Goal: Task Accomplishment & Management: Complete application form

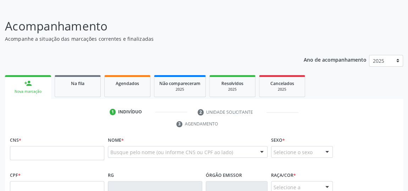
scroll to position [41, 0]
click at [72, 159] on fieldset "CNS *" at bounding box center [57, 150] width 94 height 30
click at [72, 156] on input "text" at bounding box center [57, 153] width 94 height 14
click at [72, 157] on input "text" at bounding box center [57, 153] width 94 height 14
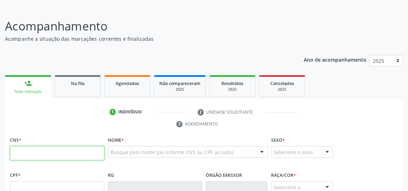
click at [72, 157] on input "text" at bounding box center [57, 153] width 94 height 14
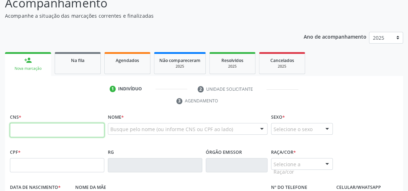
scroll to position [73, 0]
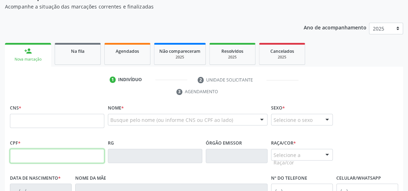
click at [63, 155] on input "text" at bounding box center [57, 156] width 94 height 14
click at [63, 155] on input "985" at bounding box center [57, 156] width 94 height 14
type input "985.914.954-20"
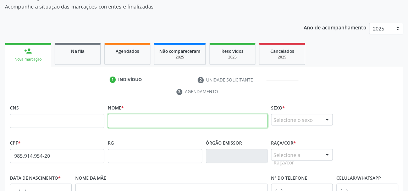
click at [137, 122] on input "text" at bounding box center [188, 121] width 160 height 14
type input "[PERSON_NAME] GENICE TENORIO CAVALCANTE"
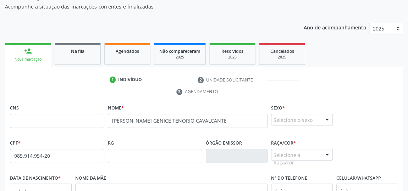
click at [326, 119] on div at bounding box center [327, 120] width 11 height 12
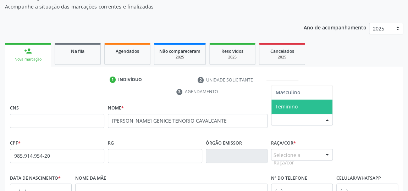
click at [298, 105] on span "Feminino" at bounding box center [301, 107] width 61 height 14
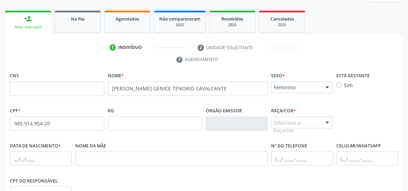
scroll to position [138, 0]
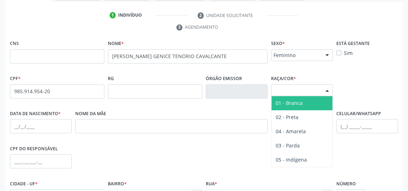
click at [325, 88] on div at bounding box center [327, 91] width 11 height 12
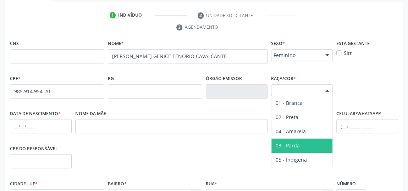
click at [294, 142] on span "03 - Parda" at bounding box center [288, 145] width 24 height 7
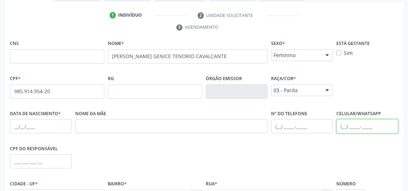
click at [343, 122] on input "text" at bounding box center [367, 126] width 62 height 14
type input "[PHONE_NUMBER]"
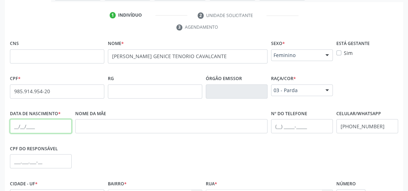
click at [57, 128] on input "text" at bounding box center [41, 126] width 62 height 14
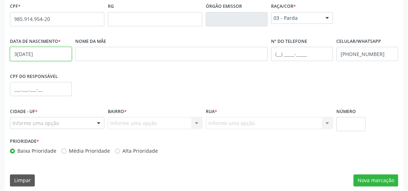
scroll to position [214, 0]
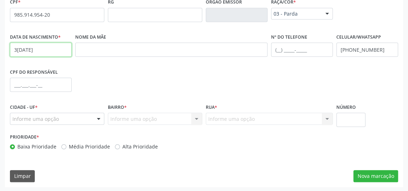
type input "3[DATE]"
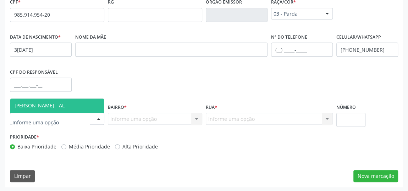
click at [98, 118] on div at bounding box center [98, 119] width 11 height 12
click at [71, 101] on span "[PERSON_NAME] - AL" at bounding box center [57, 106] width 94 height 14
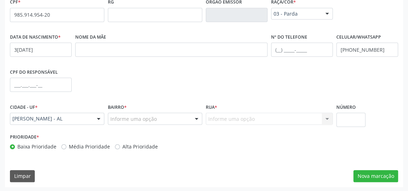
click at [193, 121] on div at bounding box center [196, 119] width 11 height 12
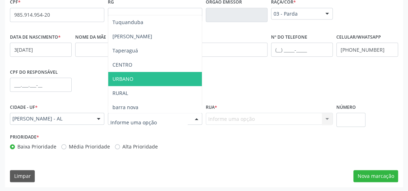
click at [137, 79] on span "URBANO" at bounding box center [155, 79] width 94 height 14
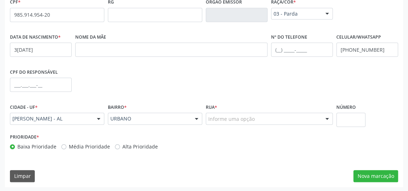
click at [325, 117] on div at bounding box center [327, 119] width 11 height 12
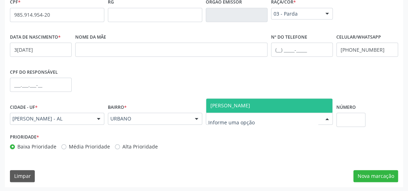
click at [283, 103] on span "[PERSON_NAME]" at bounding box center [269, 106] width 126 height 14
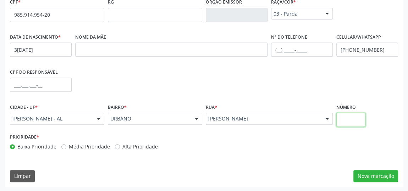
click at [341, 118] on input "text" at bounding box center [350, 120] width 29 height 14
type input "13"
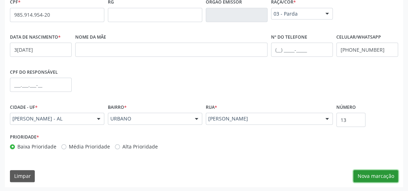
click at [383, 177] on button "Nova marcação" at bounding box center [375, 176] width 45 height 12
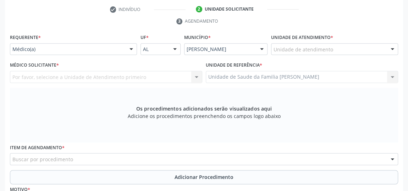
scroll to position [85, 0]
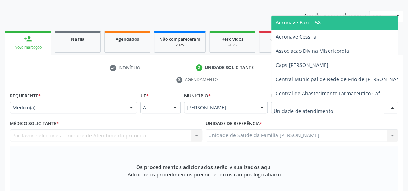
click at [335, 108] on div at bounding box center [334, 108] width 127 height 12
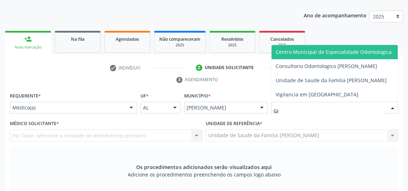
type input "GIS"
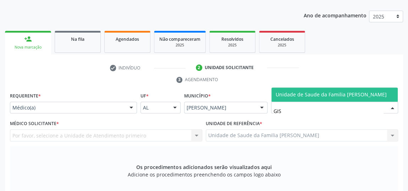
click at [332, 93] on span "Unidade de Saude da Familia [PERSON_NAME]" at bounding box center [331, 94] width 111 height 7
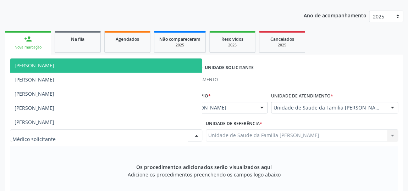
click at [194, 135] on div at bounding box center [196, 136] width 11 height 12
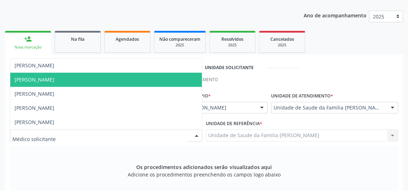
click at [40, 83] on span "[PERSON_NAME]" at bounding box center [105, 80] width 191 height 14
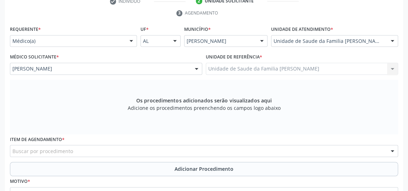
scroll to position [214, 0]
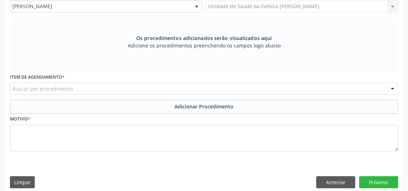
click at [228, 86] on div "Buscar por procedimento" at bounding box center [204, 89] width 388 height 12
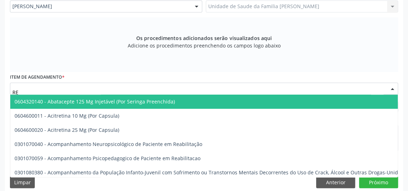
type input "REU"
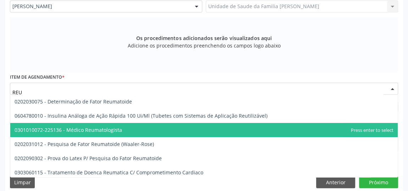
click at [85, 129] on span "0301010072-225136 - Médico Reumatologista" at bounding box center [68, 130] width 107 height 7
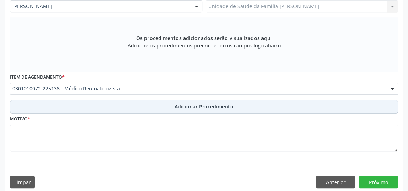
click at [193, 104] on span "Adicionar Procedimento" at bounding box center [203, 106] width 59 height 7
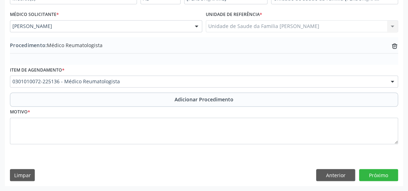
scroll to position [193, 0]
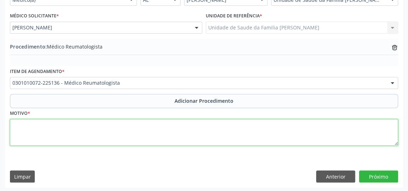
click at [127, 125] on textarea at bounding box center [204, 132] width 388 height 27
type textarea "DORES ARTICULARES GENERALIZADA"
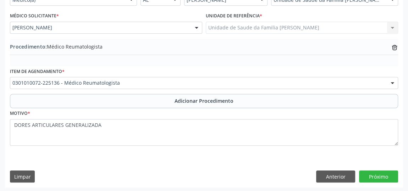
click at [96, 160] on div "Requerente * Médico(a) Médico(a) Enfermeiro(a) Paciente Nenhum resultado encont…" at bounding box center [204, 85] width 398 height 205
click at [373, 171] on button "Próximo" at bounding box center [378, 177] width 39 height 12
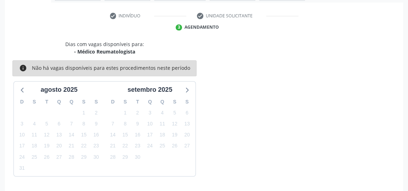
scroll to position [158, 0]
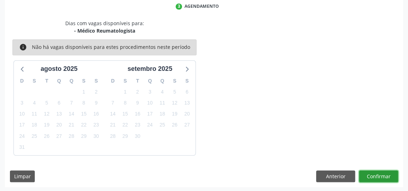
click at [377, 176] on button "Confirmar" at bounding box center [378, 177] width 39 height 12
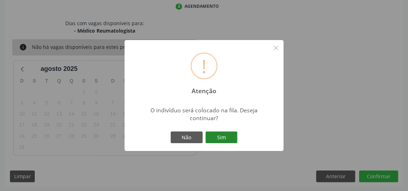
click at [236, 135] on button "Sim" at bounding box center [221, 138] width 32 height 12
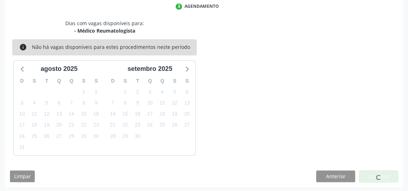
scroll to position [54, 0]
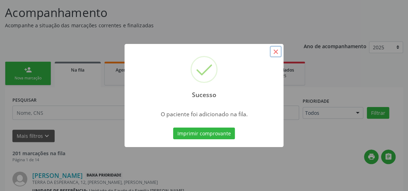
click at [277, 54] on button "×" at bounding box center [275, 52] width 12 height 12
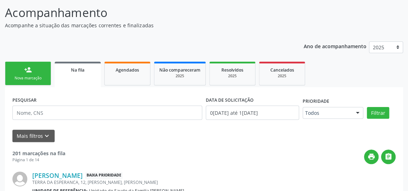
click at [36, 71] on link "person_add Nova marcação" at bounding box center [28, 74] width 46 height 24
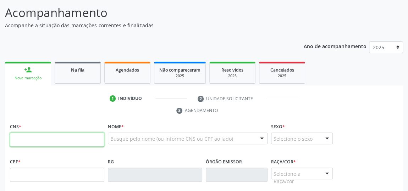
click at [57, 137] on input "text" at bounding box center [57, 140] width 94 height 14
type input "898 0004 6622 6944"
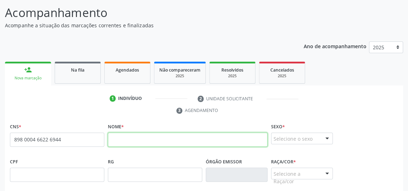
click at [138, 142] on input "text" at bounding box center [188, 140] width 160 height 14
type input "[PERSON_NAME] GENICE TENORIO CAVALCANTE"
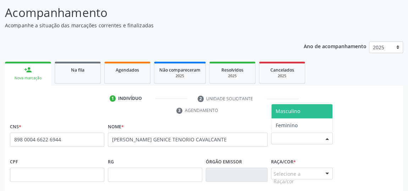
click at [327, 139] on div at bounding box center [327, 139] width 11 height 12
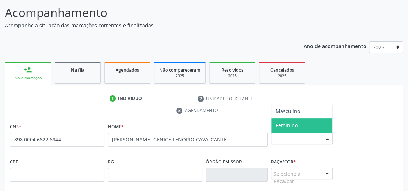
click at [304, 122] on span "Feminino" at bounding box center [301, 125] width 61 height 14
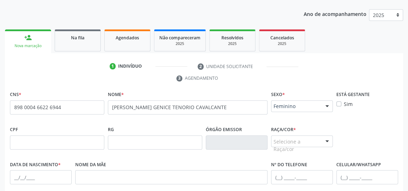
scroll to position [119, 0]
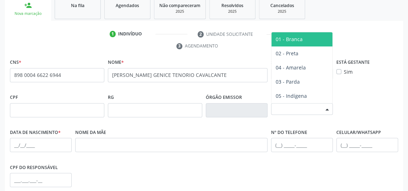
click at [326, 105] on div at bounding box center [327, 110] width 11 height 12
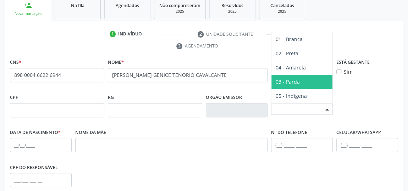
click at [296, 79] on span "03 - Parda" at bounding box center [288, 81] width 24 height 7
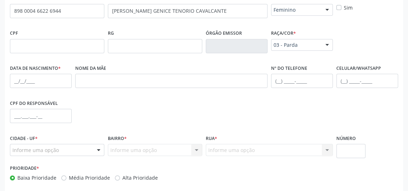
scroll to position [183, 0]
drag, startPoint x: 54, startPoint y: 81, endPoint x: 59, endPoint y: 79, distance: 4.9
click at [54, 80] on input "text" at bounding box center [41, 80] width 62 height 14
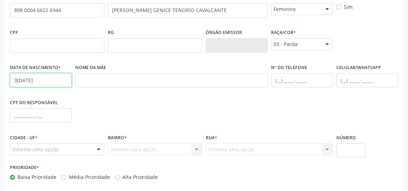
type input "3[DATE]"
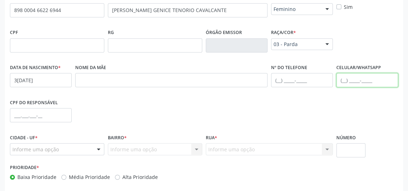
click at [352, 79] on input "text" at bounding box center [367, 80] width 62 height 14
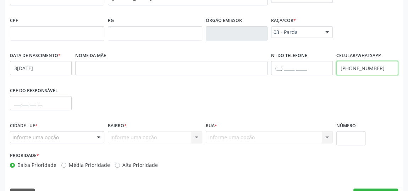
scroll to position [214, 0]
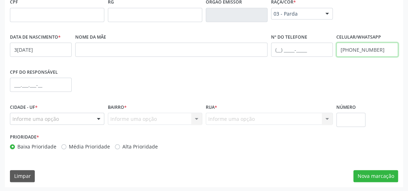
type input "[PHONE_NUMBER]"
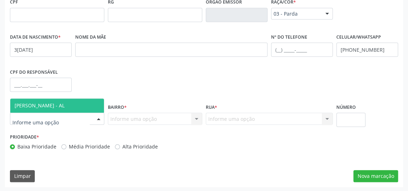
click at [98, 117] on div at bounding box center [98, 119] width 11 height 12
click at [68, 106] on span "[PERSON_NAME] - AL" at bounding box center [57, 106] width 94 height 14
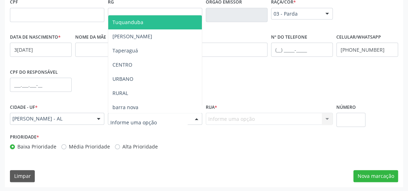
click at [194, 120] on div at bounding box center [196, 119] width 11 height 12
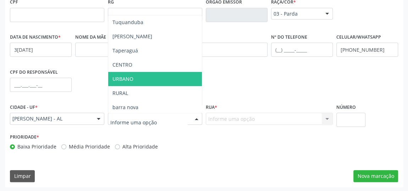
click at [144, 80] on span "URBANO" at bounding box center [155, 79] width 94 height 14
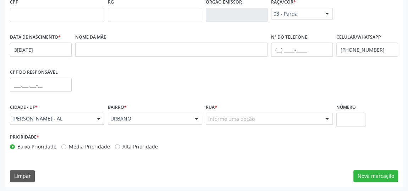
click at [325, 118] on div at bounding box center [327, 119] width 11 height 12
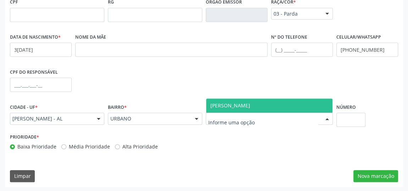
click at [282, 99] on span "[PERSON_NAME]" at bounding box center [269, 106] width 126 height 14
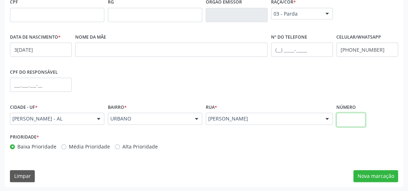
click at [346, 114] on input "text" at bounding box center [350, 120] width 29 height 14
type input "13"
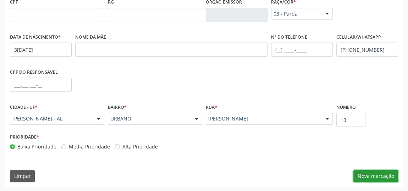
click at [378, 175] on button "Nova marcação" at bounding box center [375, 176] width 45 height 12
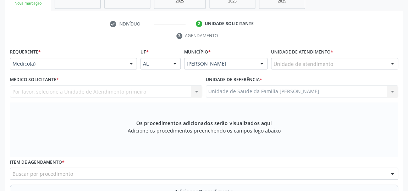
scroll to position [117, 0]
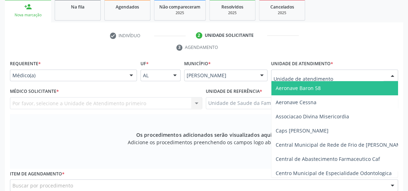
click at [387, 76] on div at bounding box center [392, 76] width 11 height 12
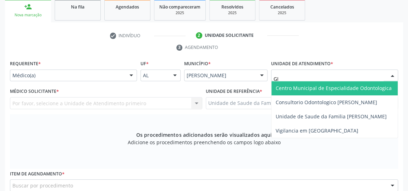
type input "GIS"
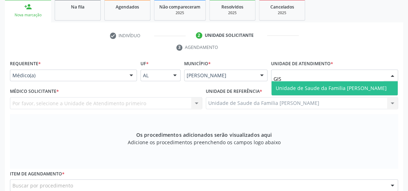
click at [348, 88] on span "Unidade de Saude da Familia [PERSON_NAME]" at bounding box center [331, 88] width 111 height 7
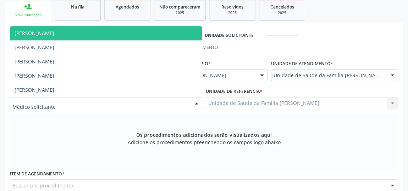
click at [196, 103] on div at bounding box center [196, 104] width 11 height 12
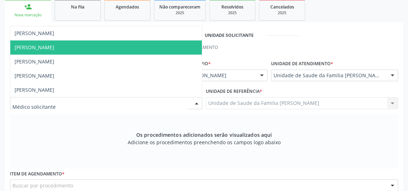
click at [59, 43] on span "[PERSON_NAME]" at bounding box center [105, 47] width 191 height 14
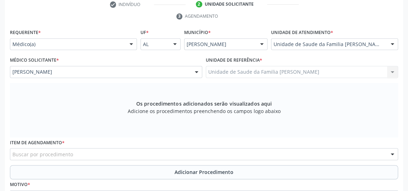
scroll to position [182, 0]
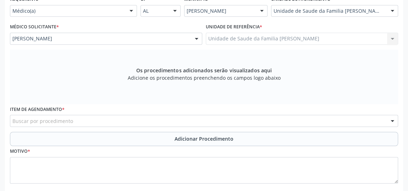
click at [189, 122] on div "Buscar por procedimento" at bounding box center [204, 121] width 388 height 12
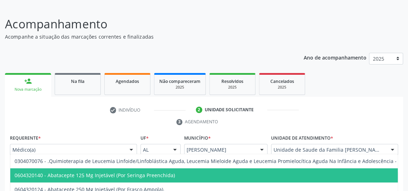
scroll to position [21, 0]
